Goal: Task Accomplishment & Management: Use online tool/utility

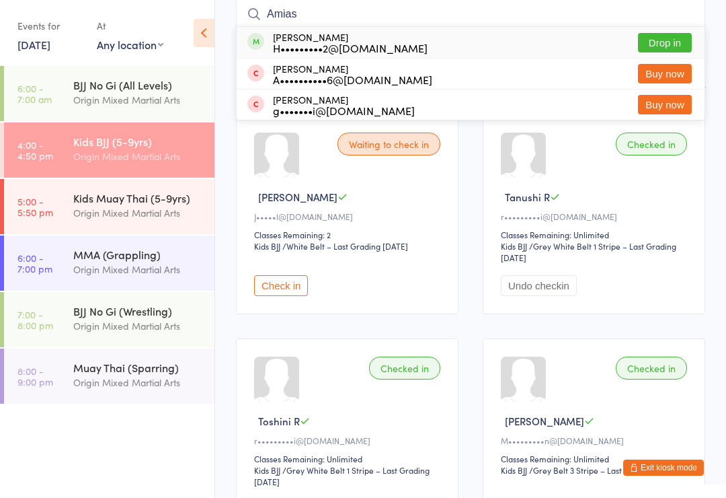
type input "Amias"
click at [660, 52] on button "Drop in" at bounding box center [665, 43] width 54 height 20
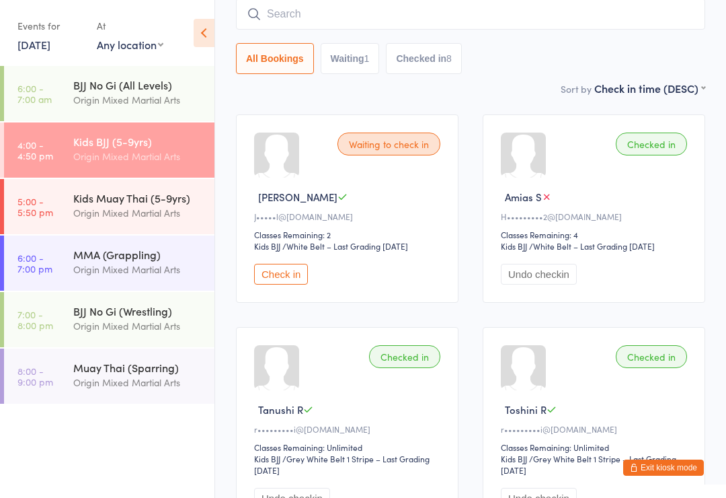
click at [82, 200] on div "Kids Muay Thai (5-9yrs)" at bounding box center [138, 197] width 130 height 15
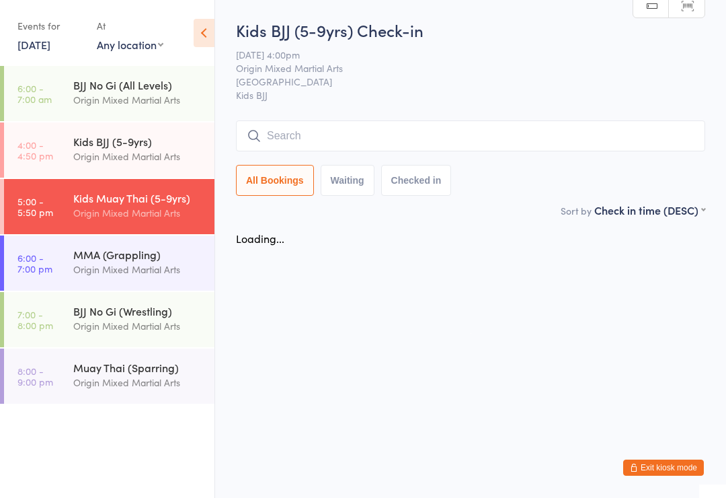
click at [69, 205] on link "5:00 - 5:50 pm Kids Muay Thai (5-9yrs) Origin Mixed Martial Arts" at bounding box center [109, 206] width 210 height 55
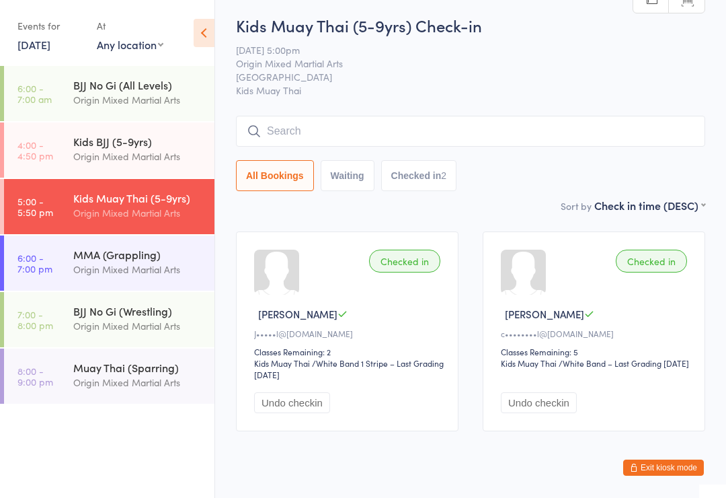
scroll to position [4, 0]
click at [638, 141] on input "search" at bounding box center [470, 131] width 469 height 31
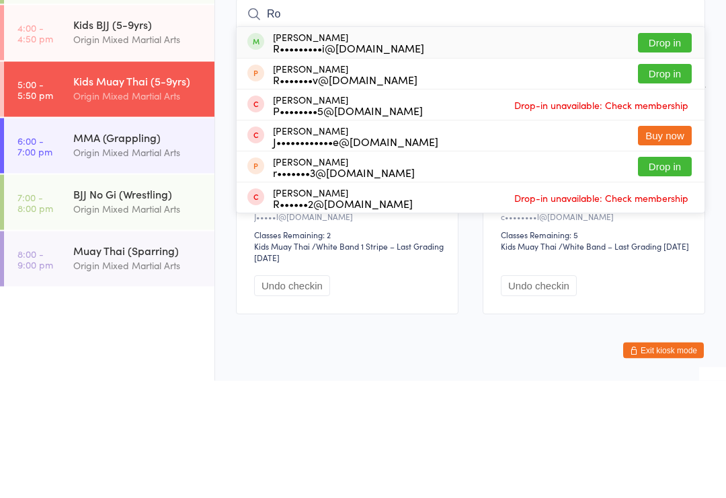
type input "R"
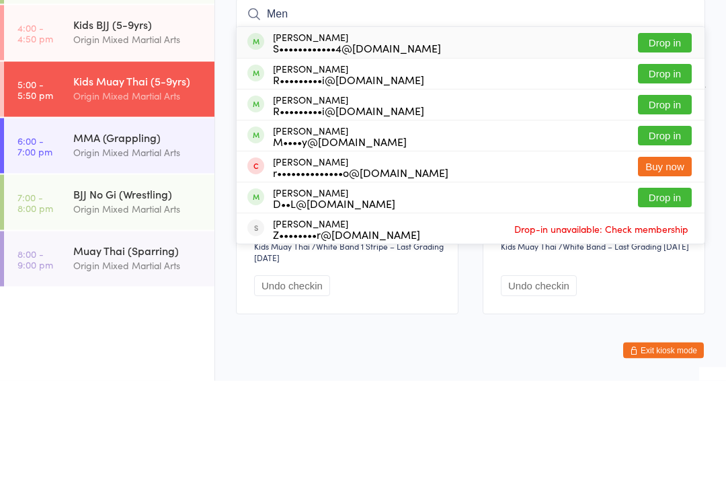
type input "Men"
click at [667, 213] on button "Drop in" at bounding box center [665, 223] width 54 height 20
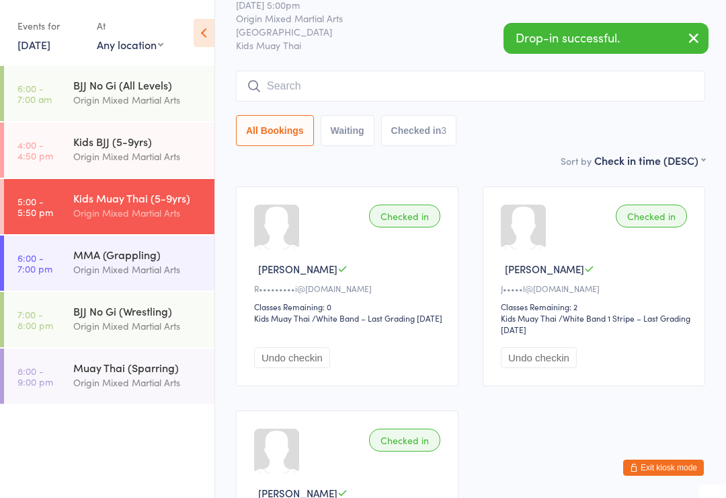
click at [605, 81] on input "search" at bounding box center [470, 86] width 469 height 31
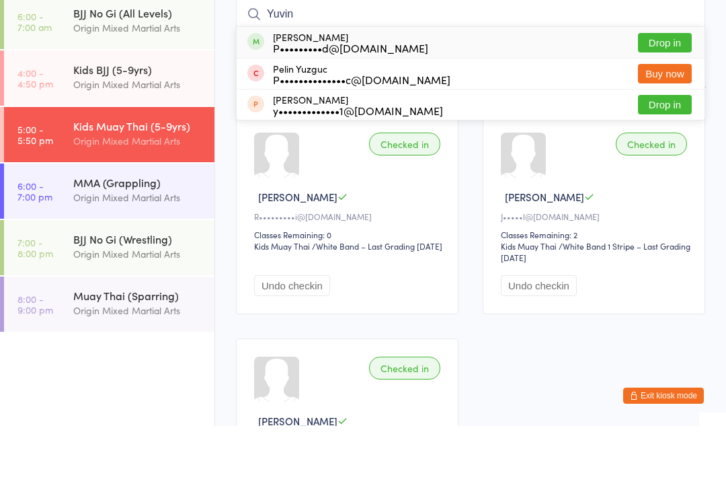
type input "Yuvin"
click at [673, 105] on button "Drop in" at bounding box center [665, 115] width 54 height 20
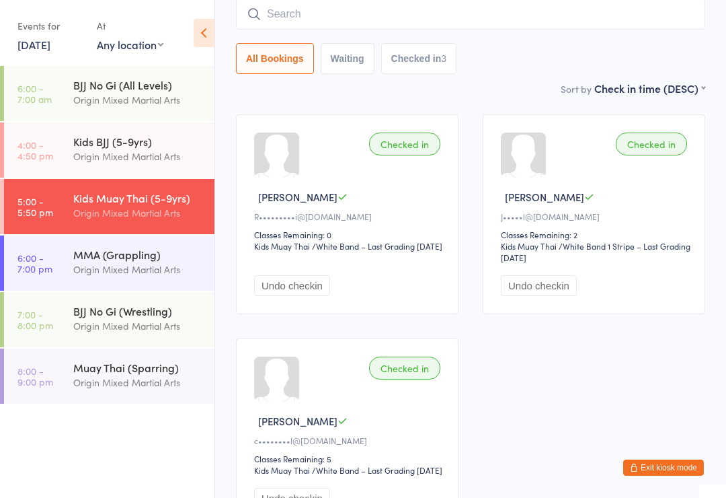
click at [523, 17] on input "search" at bounding box center [470, 14] width 469 height 31
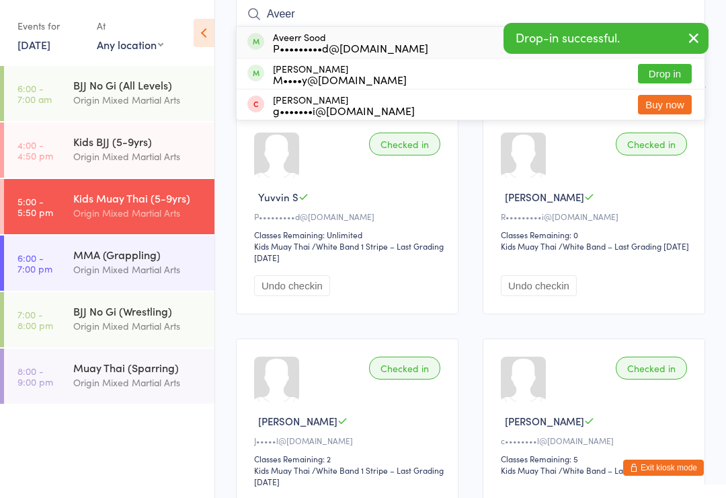
type input "Aveer"
click at [346, 44] on div "P•••••••••d@gmail.com" at bounding box center [350, 47] width 155 height 11
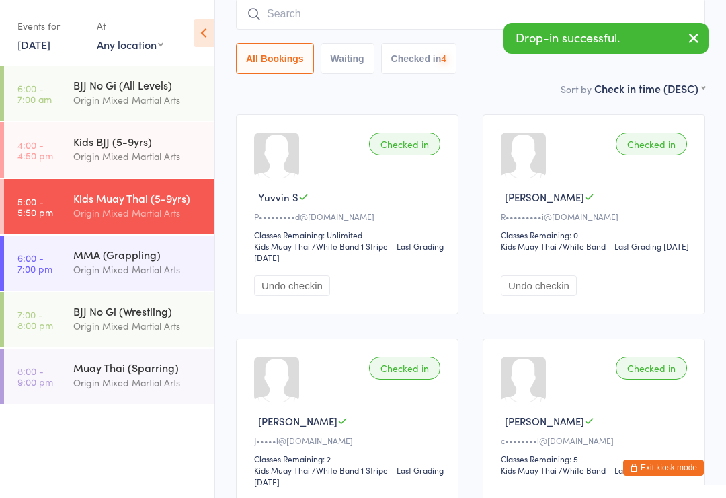
click at [390, 17] on input "search" at bounding box center [470, 14] width 469 height 31
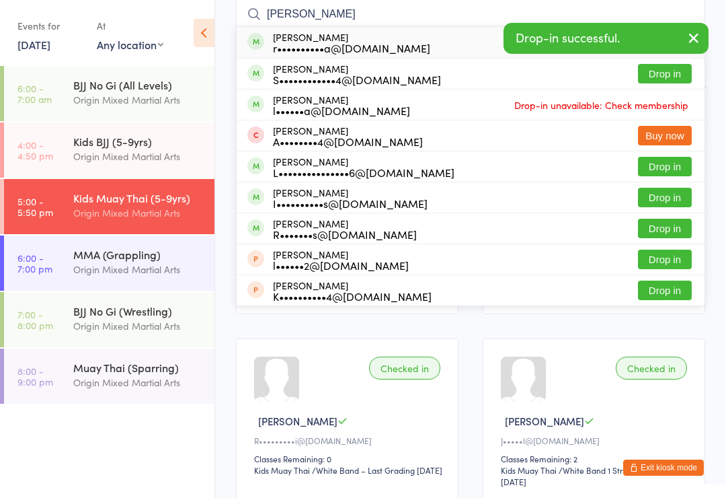
type input "Lucy"
click at [351, 42] on div "r••••••••••a@[DOMAIN_NAME]" at bounding box center [351, 47] width 157 height 11
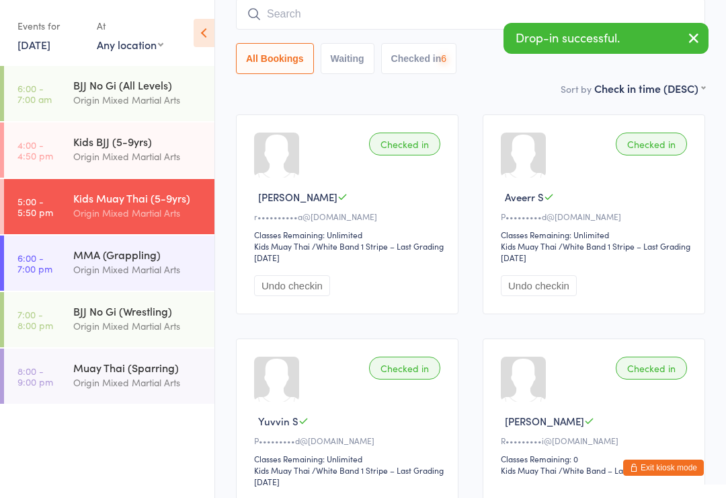
click at [342, 22] on input "search" at bounding box center [470, 14] width 469 height 31
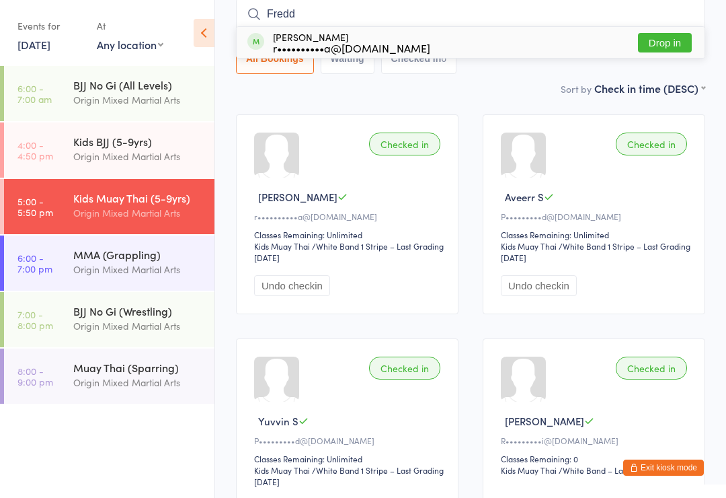
type input "Fredd"
click at [670, 47] on button "Drop in" at bounding box center [665, 43] width 54 height 20
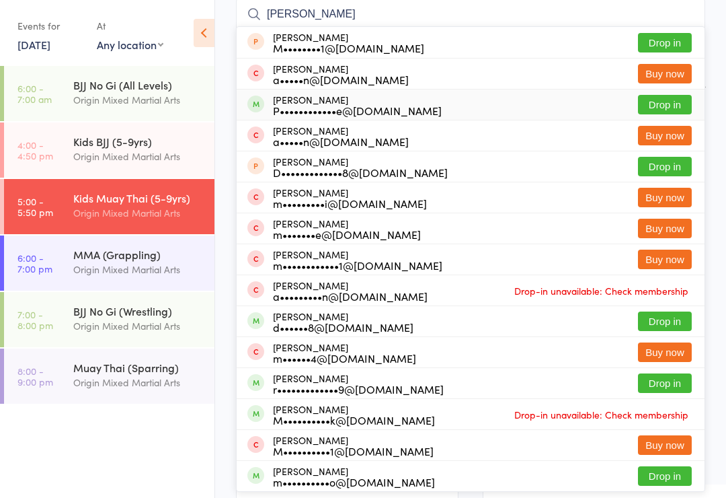
type input "martin"
click at [346, 102] on div "Martin Jaime P••••••••••••e@thermofisher.com" at bounding box center [357, 105] width 169 height 22
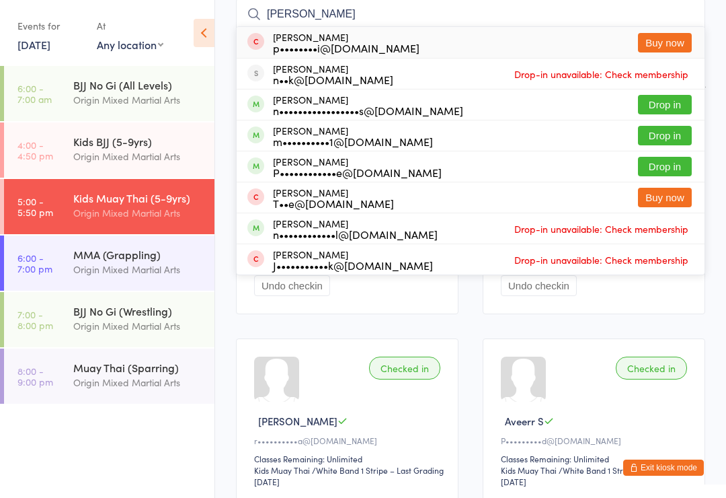
type input "nicholas"
click at [659, 167] on button "Drop in" at bounding box center [665, 167] width 54 height 20
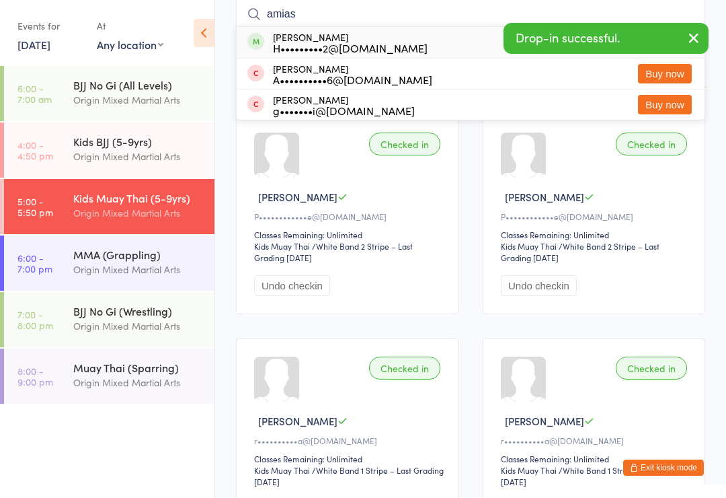
type input "amias"
click at [323, 46] on div "H•••••••••2@[DOMAIN_NAME]" at bounding box center [350, 47] width 155 height 11
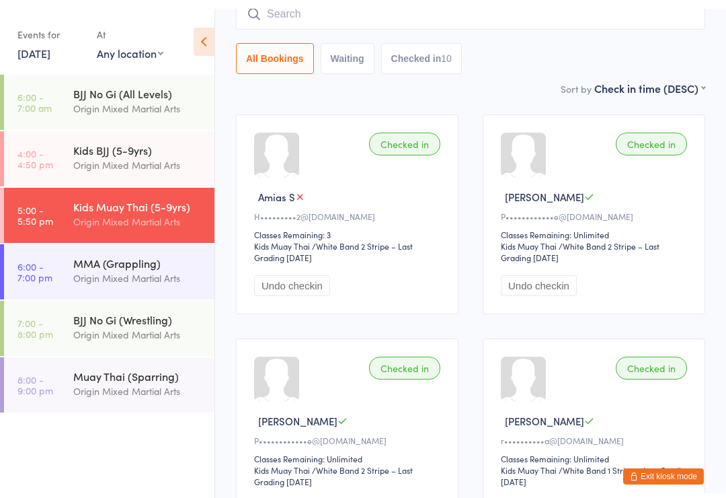
scroll to position [0, 0]
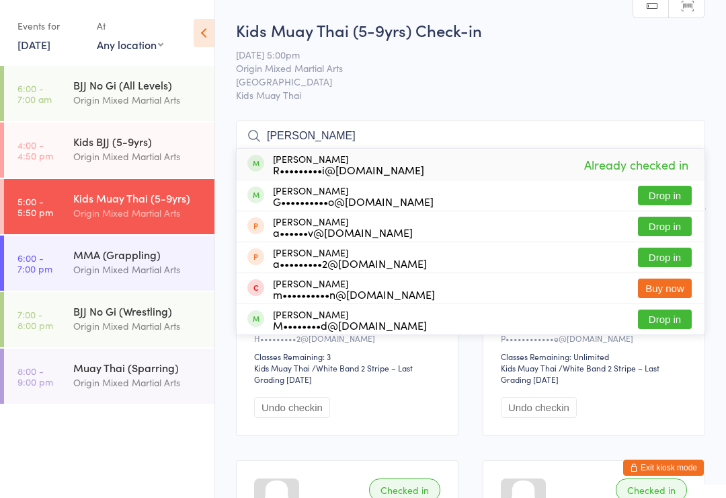
type input "angelo"
click at [461, 167] on div "Angelo Menniti R•••••••••i@outlook.com Already checked in" at bounding box center [471, 164] width 468 height 31
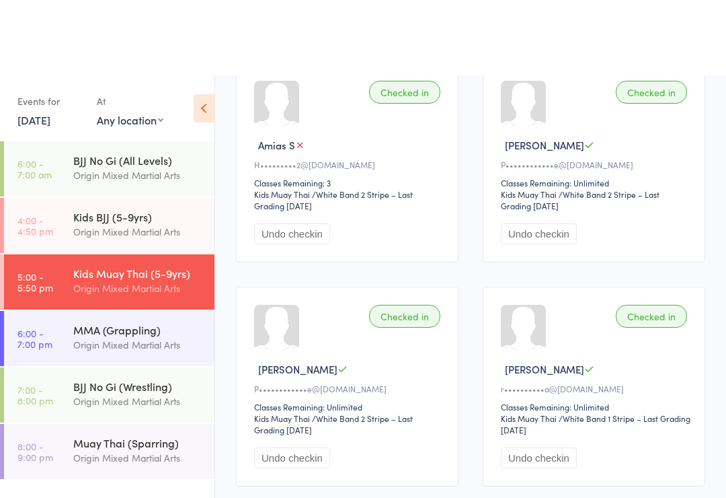
scroll to position [323, 0]
